Goal: Information Seeking & Learning: Learn about a topic

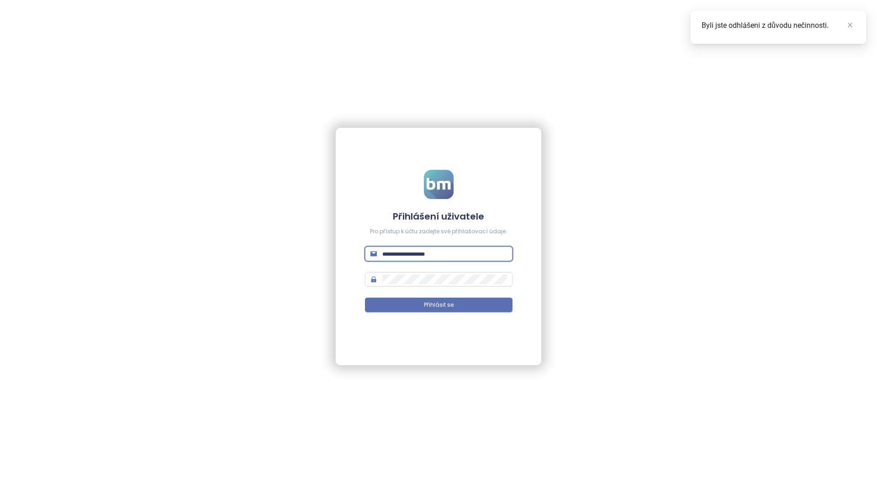
type input "**********"
click at [438, 305] on button "Přihlásit se" at bounding box center [439, 305] width 148 height 15
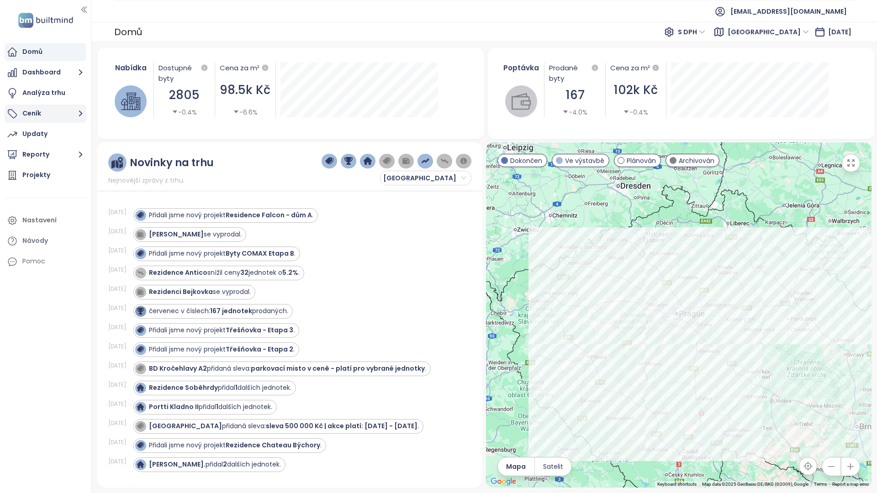
click at [64, 112] on button "Ceník" at bounding box center [46, 114] width 82 height 18
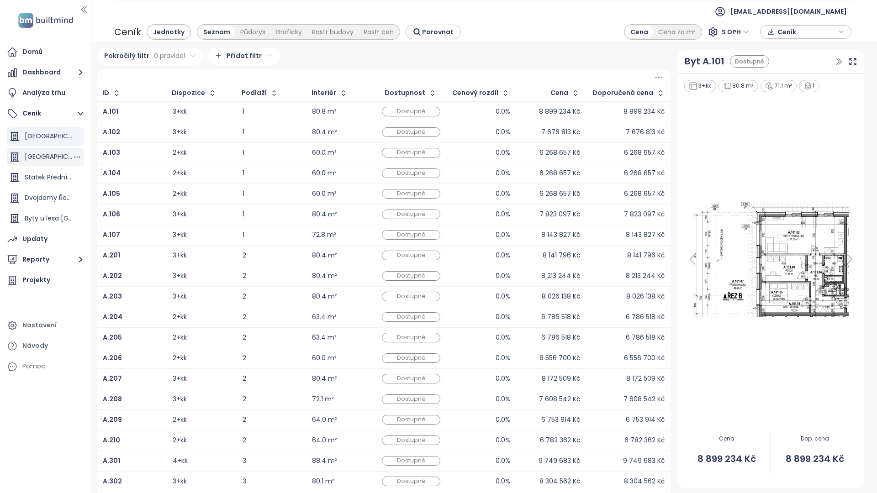
click at [61, 158] on div "[GEOGRAPHIC_DATA]" at bounding box center [49, 156] width 48 height 11
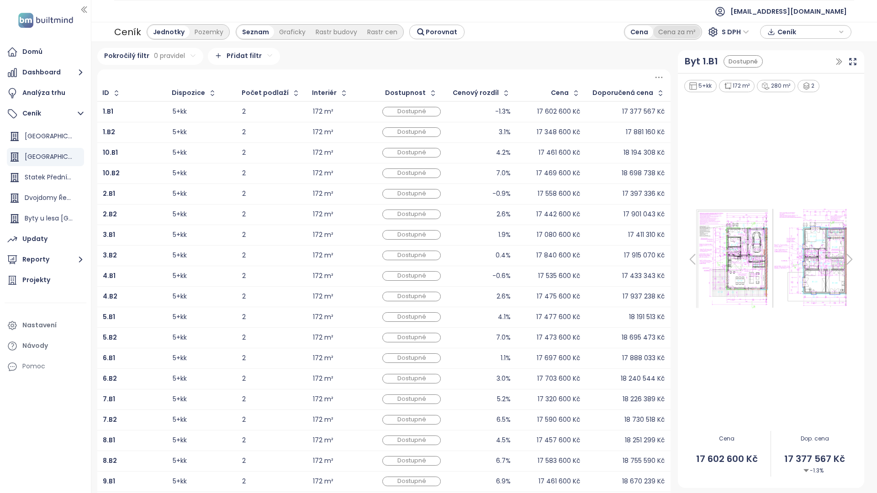
click at [675, 32] on div "Cena za m²" at bounding box center [676, 32] width 47 height 13
click at [743, 31] on span "S DPH" at bounding box center [735, 32] width 27 height 14
click at [742, 64] on div "Bez DPH" at bounding box center [739, 66] width 25 height 10
click at [746, 32] on span "Bez DPH" at bounding box center [731, 32] width 35 height 14
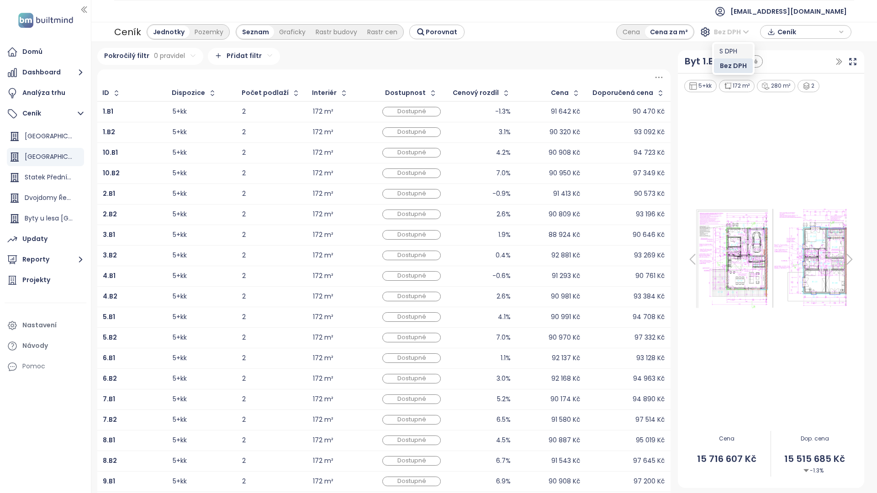
click at [731, 55] on div "S DPH" at bounding box center [733, 51] width 28 height 10
click at [642, 35] on div "Cena" at bounding box center [638, 32] width 27 height 13
